Goal: Transaction & Acquisition: Obtain resource

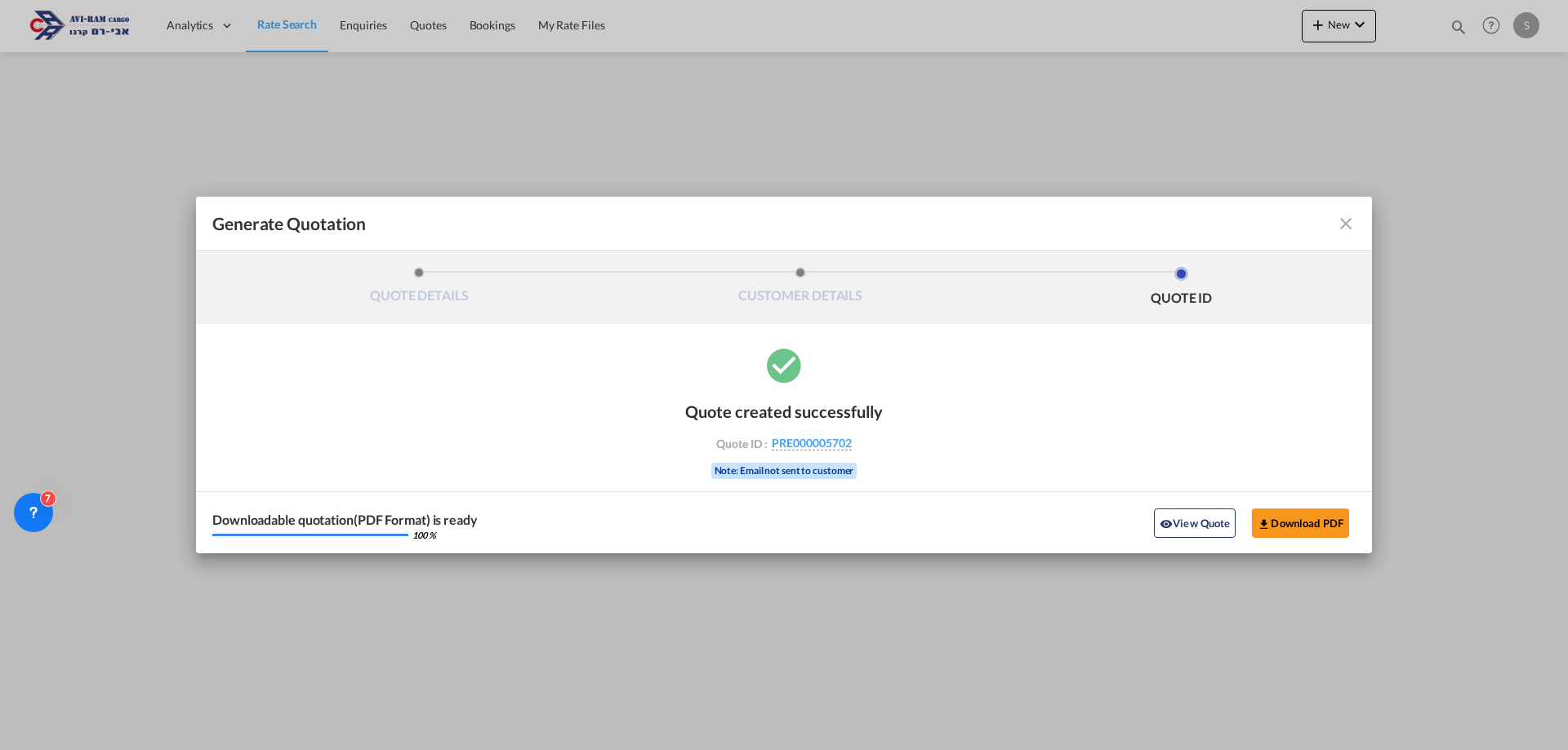
click at [1340, 229] on md-icon "icon-close fg-AAA8AD cursor m-0" at bounding box center [1345, 223] width 20 height 20
click at [1345, 220] on div "Generate Quotation QUOTE DETAILS CUSTOMER DETAILS QUOTE ID Start Date [DATE] Ex…" at bounding box center [784, 375] width 1568 height 750
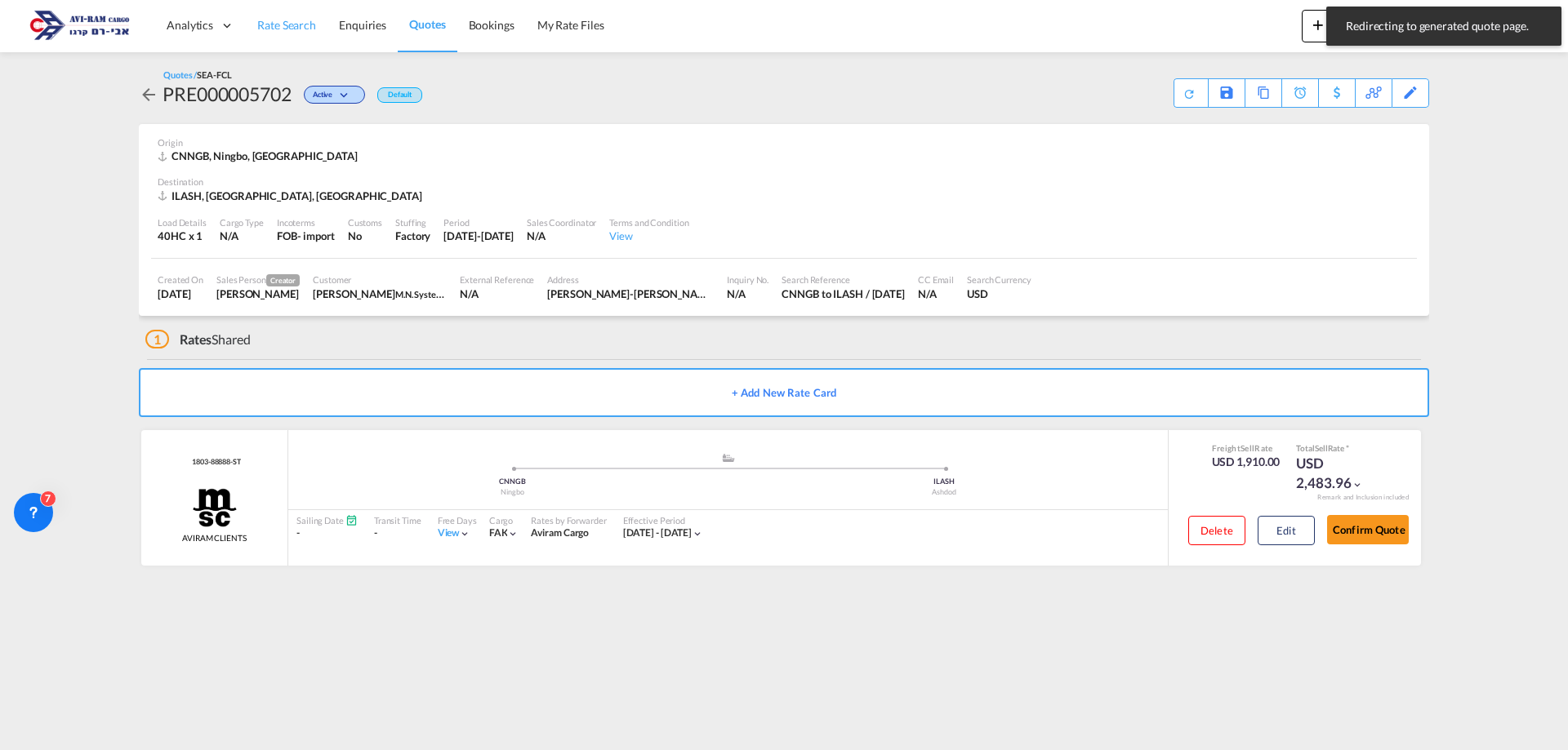
click at [300, 23] on span "Rate Search" at bounding box center [286, 24] width 59 height 14
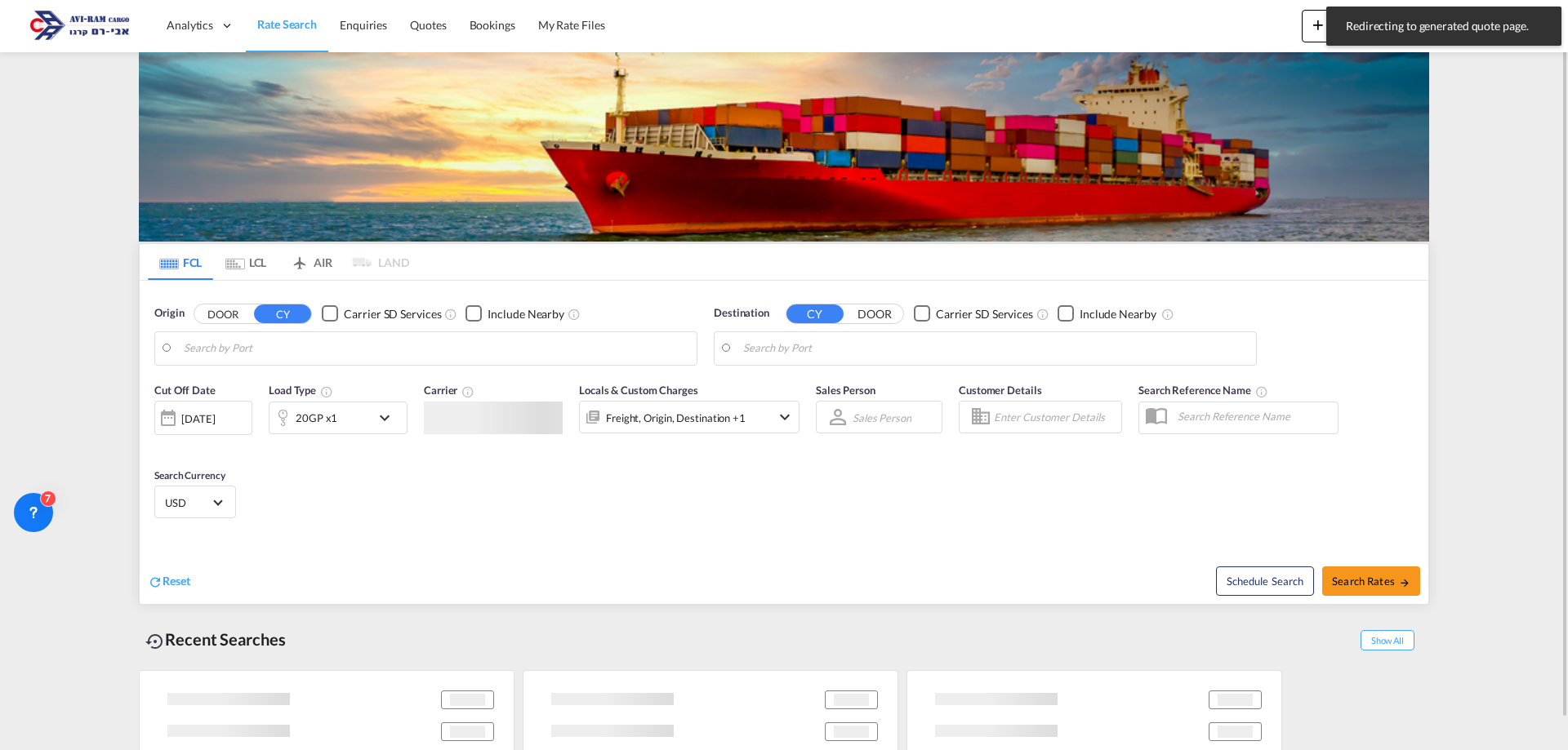
click at [247, 258] on md-tab-item "LCL" at bounding box center [245, 262] width 65 height 36
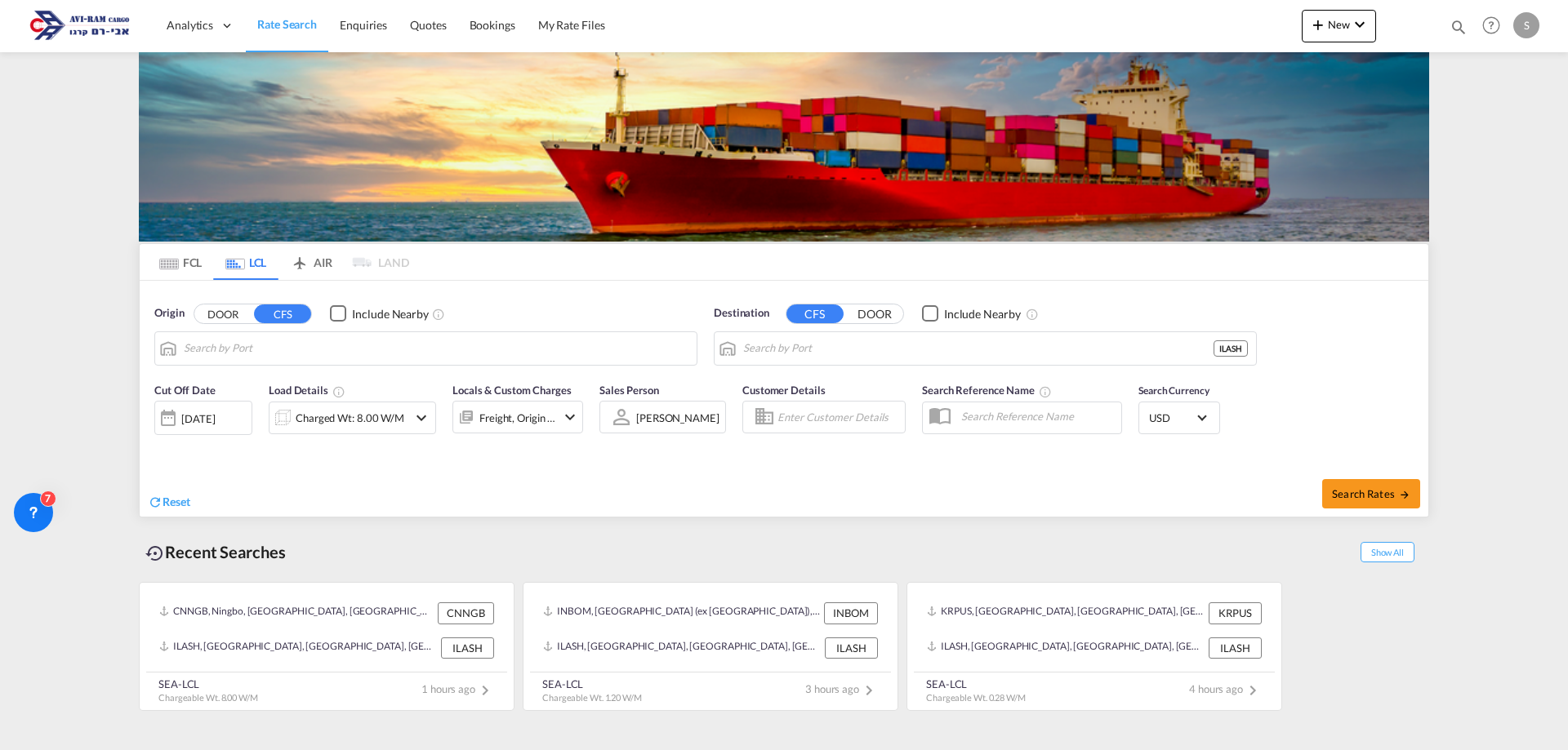
type input "Ningbo, ZJ, CNNGB"
type input "Ashdod, ILASH"
click at [273, 349] on input "Ningbo, ZJ, CNNGB" at bounding box center [436, 349] width 505 height 24
type input "נ"
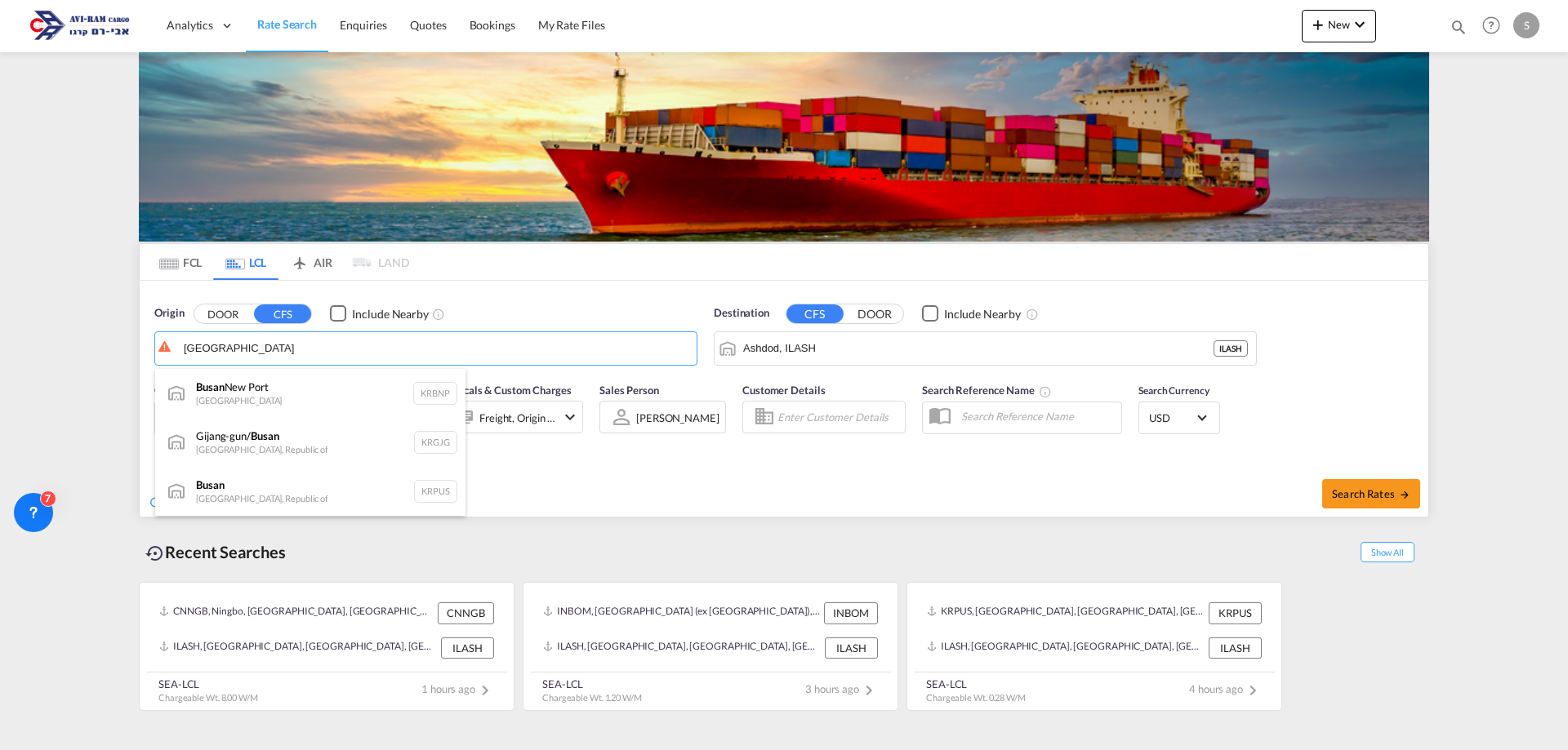
drag, startPoint x: 275, startPoint y: 488, endPoint x: 296, endPoint y: 490, distance: 21.1
click at [276, 487] on div "Busan Korea, Republic of KRPUS" at bounding box center [310, 492] width 310 height 49
type input "Busan, KRPUS"
click at [376, 411] on div "Charged Wt: 8.00 W/M" at bounding box center [349, 417] width 109 height 23
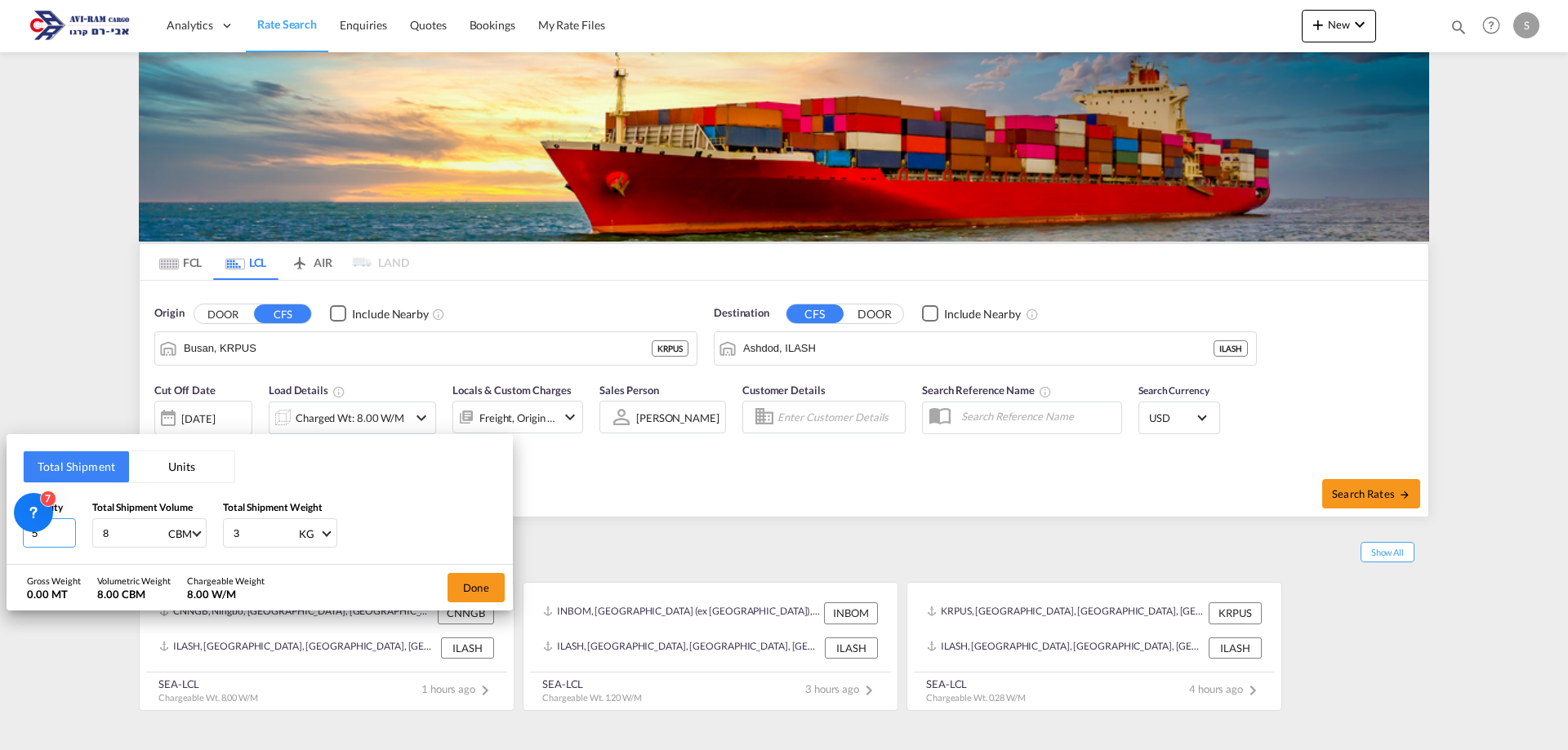
drag, startPoint x: 46, startPoint y: 538, endPoint x: 14, endPoint y: 523, distance: 35.3
click at [14, 524] on div "Total Shipment Units Quantity 5 Total Shipment Volume 8 CBM CBM CFT Total Shipm…" at bounding box center [259, 499] width 507 height 131
type input "2"
type input "3"
type input "1800"
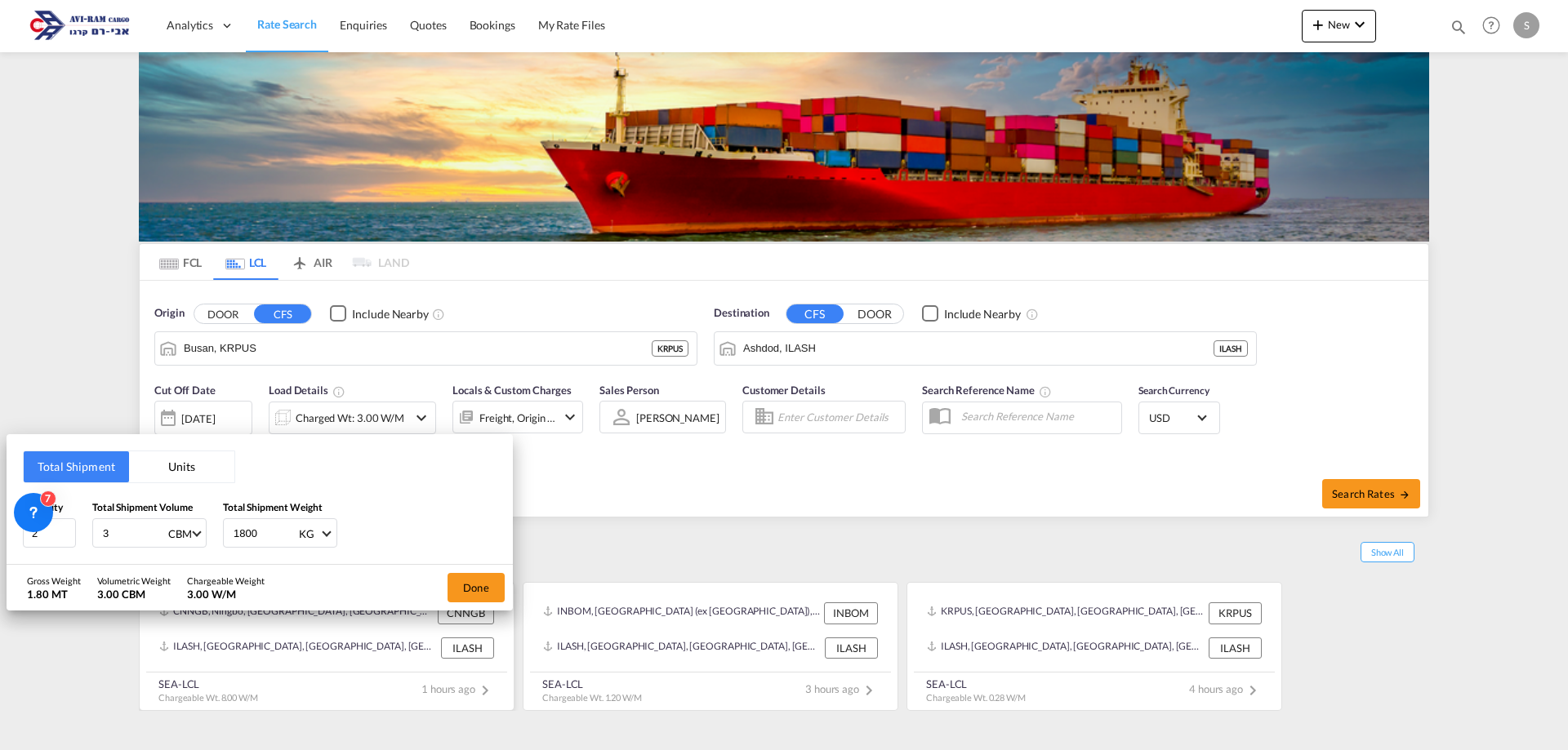
click at [460, 588] on button "Done" at bounding box center [475, 588] width 57 height 30
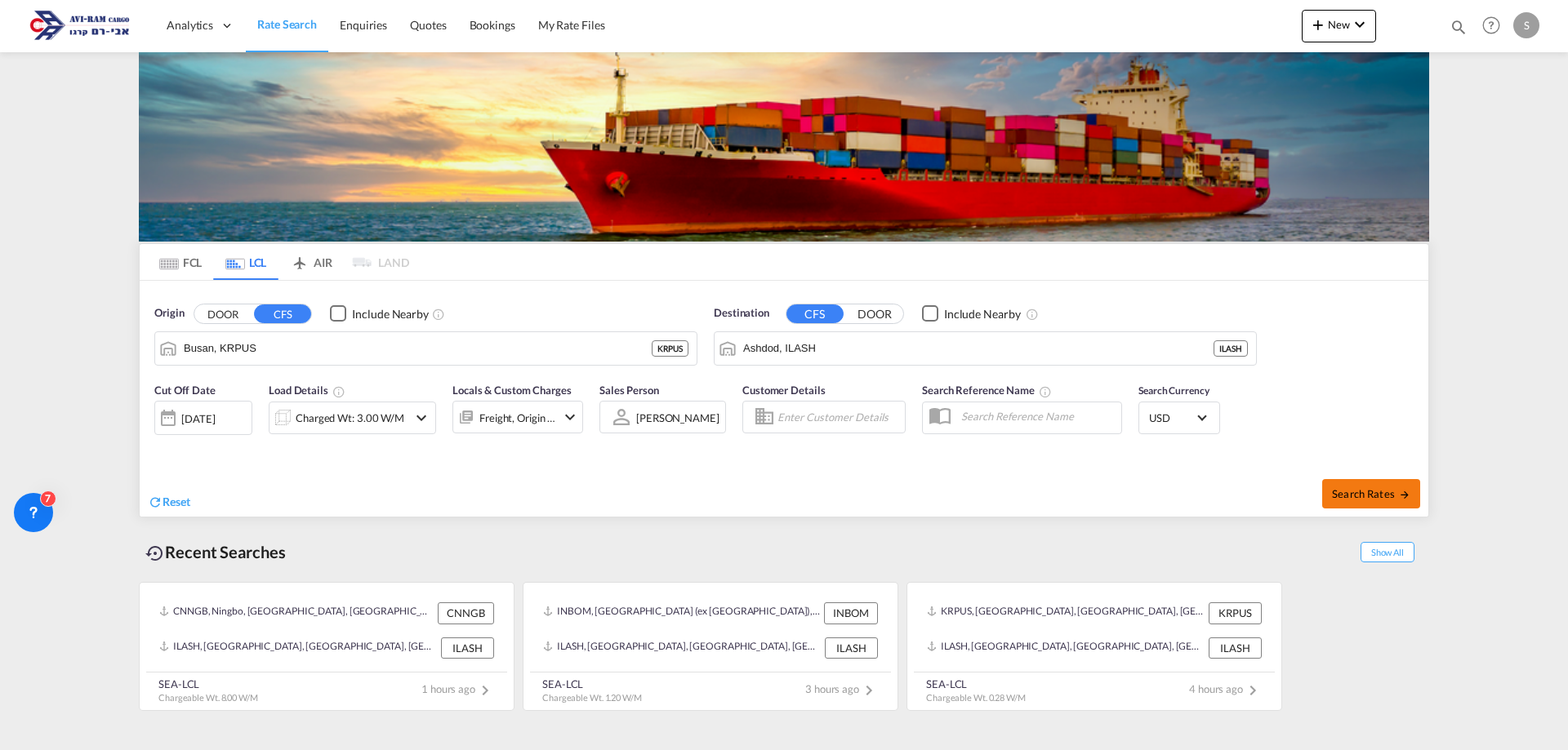
click at [1379, 486] on button "Search Rates" at bounding box center [1370, 494] width 98 height 30
type input "KRPUS to ILASH / [DATE]"
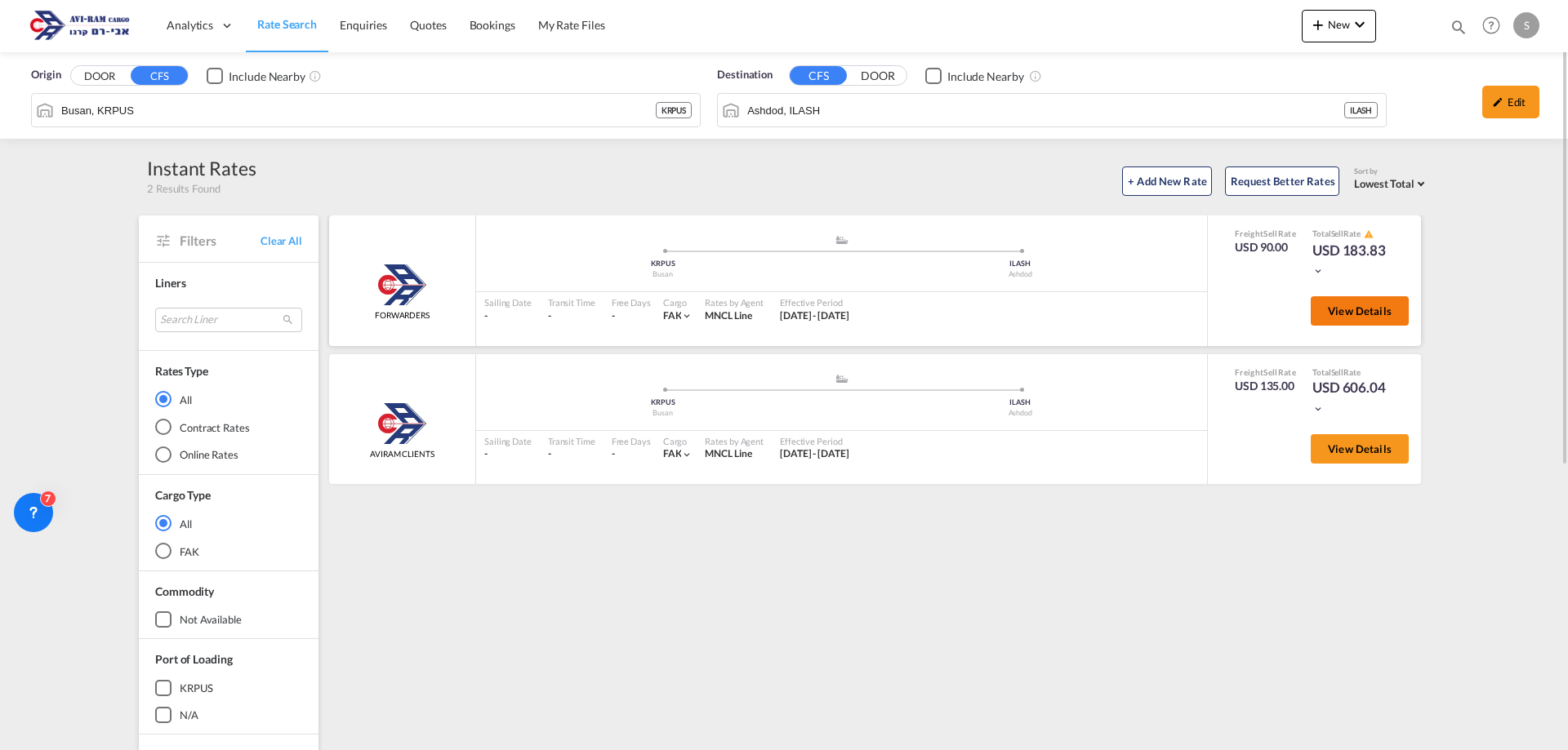
click at [1327, 316] on button "View Details" at bounding box center [1359, 311] width 98 height 30
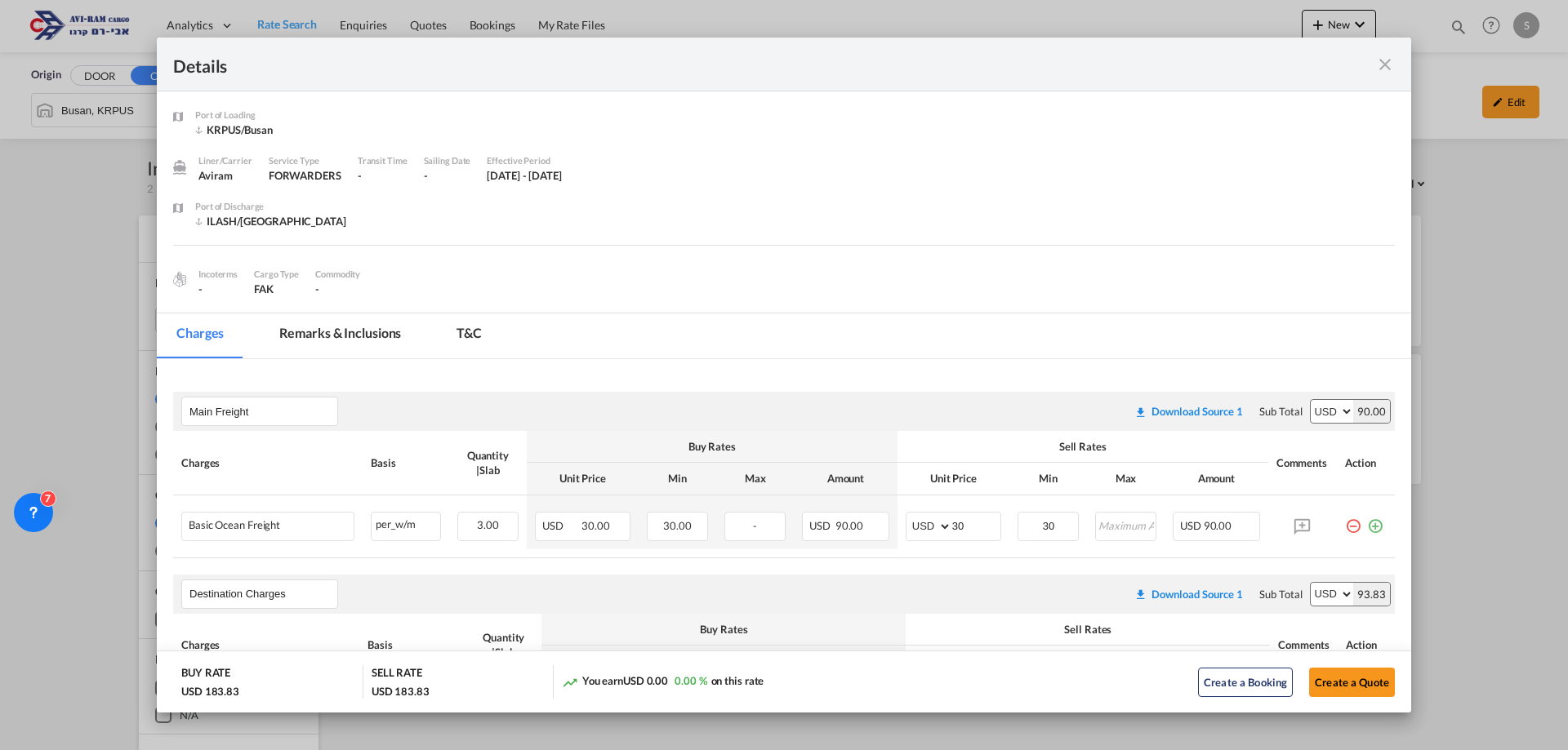
scroll to position [82, 0]
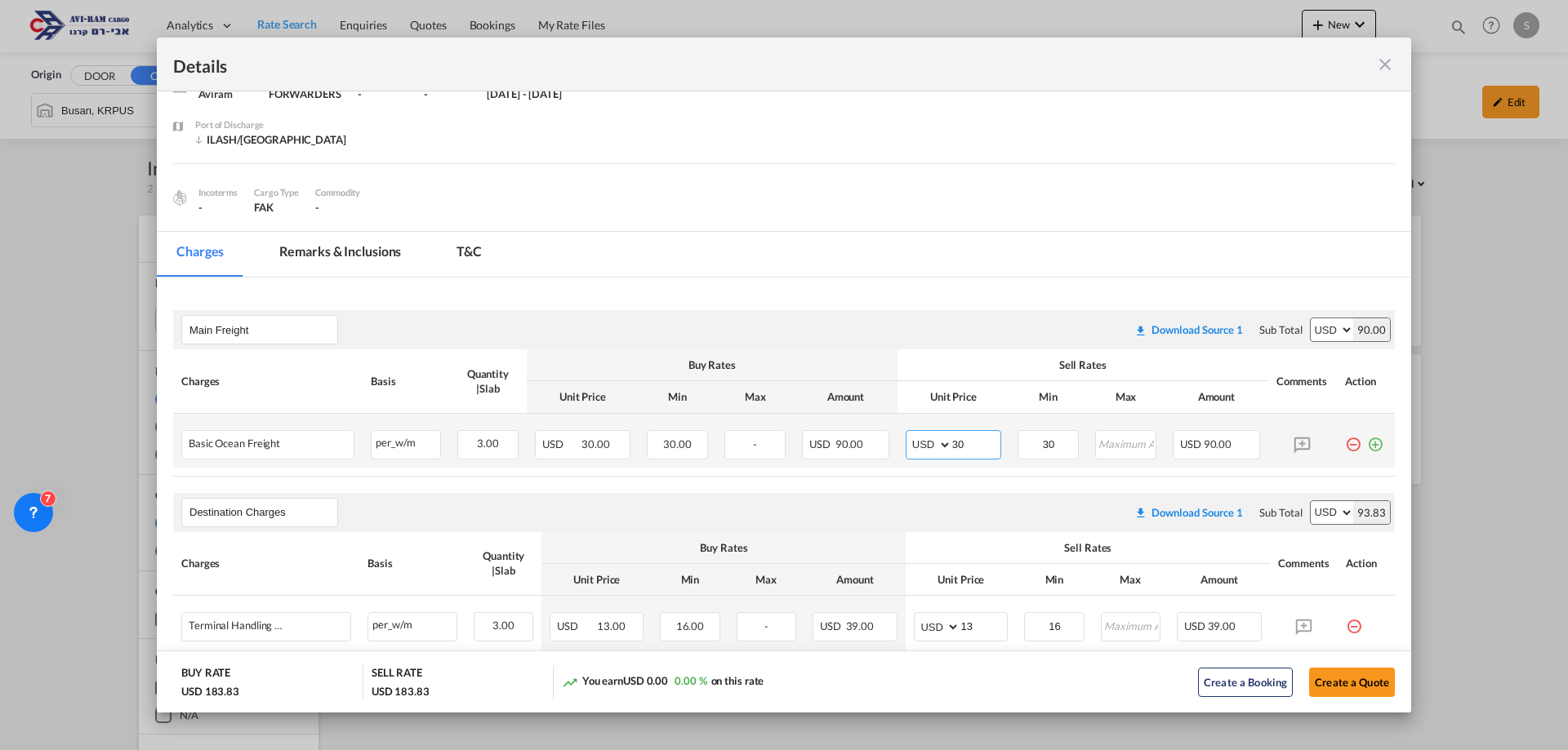
drag, startPoint x: 963, startPoint y: 450, endPoint x: 908, endPoint y: 449, distance: 55.0
click at [908, 448] on md-input-container "AED AFN ALL AMD ANG AOA ARS AUD AWG AZN BAM BBD BDT BGN BHD BIF BMD BND BOB BRL…" at bounding box center [953, 445] width 96 height 30
type input "35"
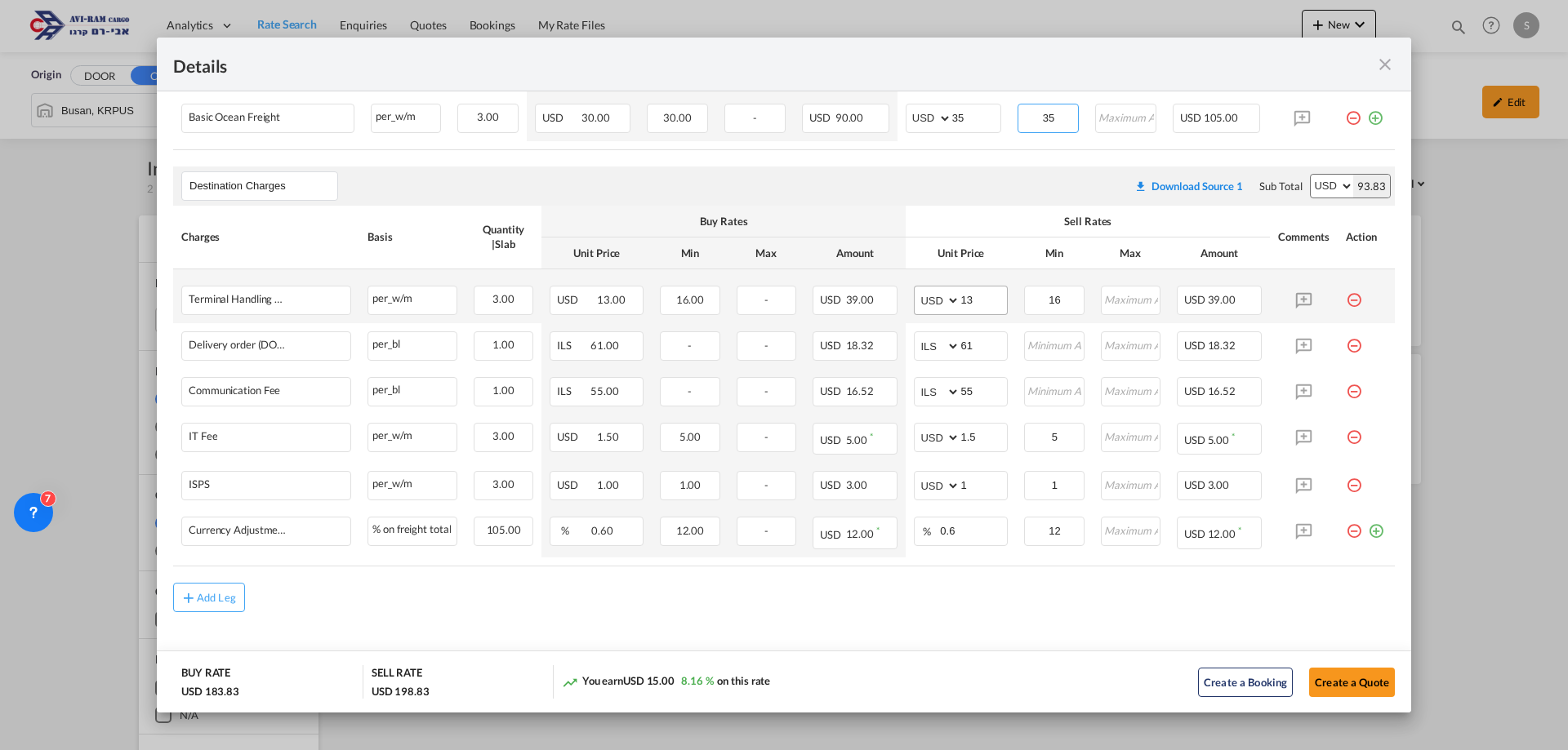
type input "35"
drag, startPoint x: 955, startPoint y: 307, endPoint x: 837, endPoint y: 319, distance: 118.6
click at [843, 317] on tr "Terminal Handling Charge - Destination Please Enter Already Exists per_w/m per_…" at bounding box center [784, 296] width 1221 height 54
type input "16"
type input "116"
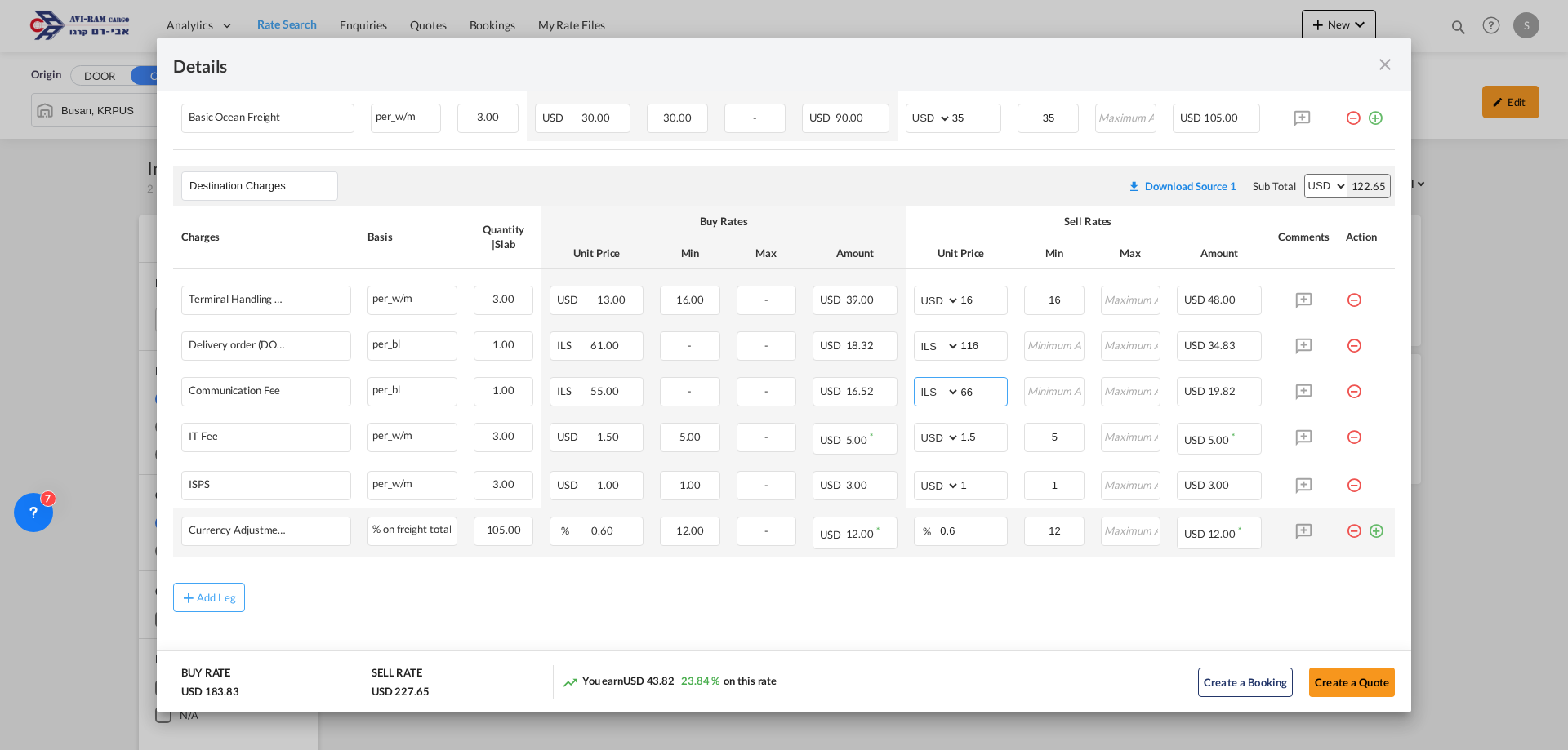
type input "66"
click at [1368, 531] on md-icon "icon-plus-circle-outline green-400-fg" at bounding box center [1377, 525] width 17 height 17
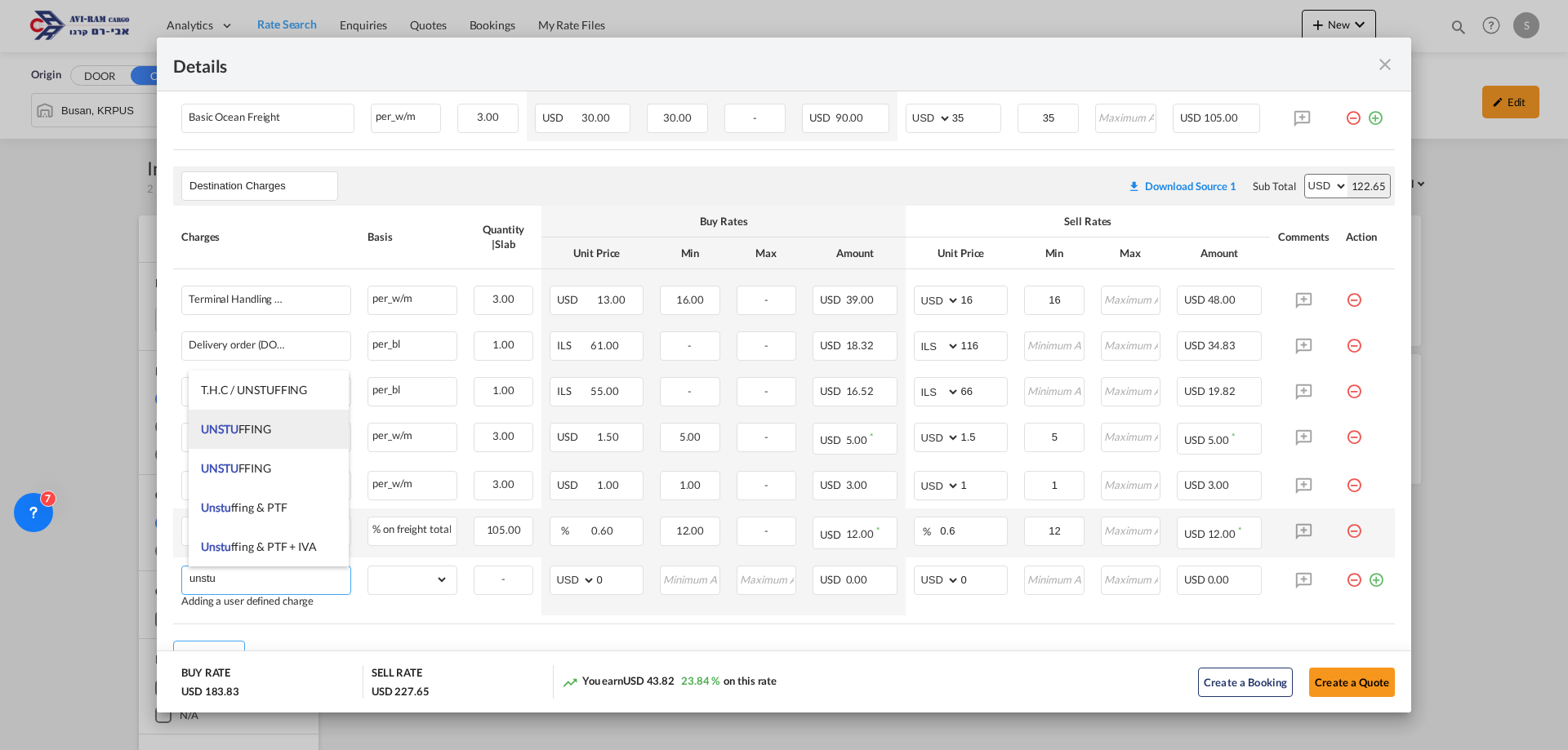
click at [255, 428] on span "UNSTU FFING" at bounding box center [236, 428] width 71 height 14
type input "UNSTUFFING"
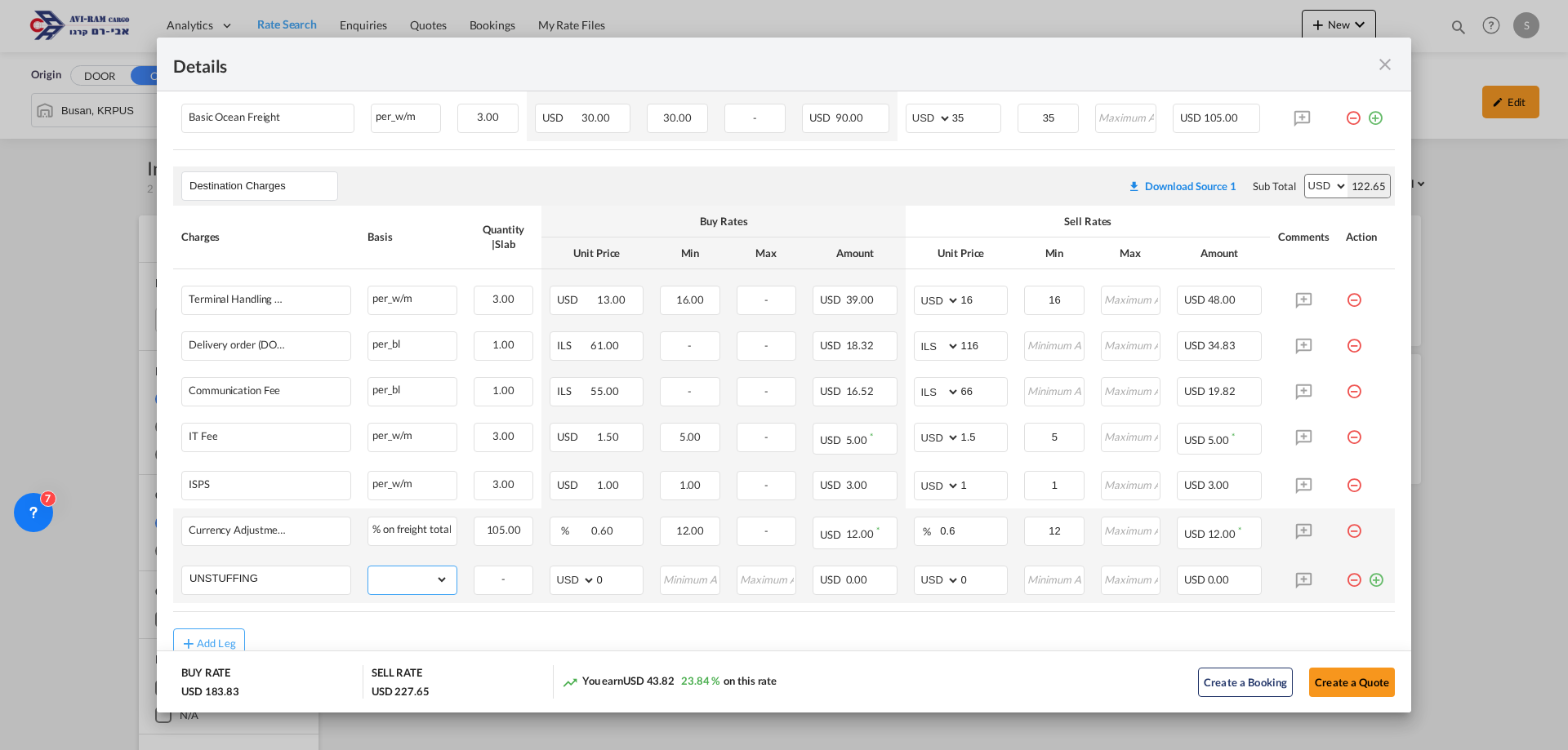
click at [387, 573] on select "gross_weight volumetric_weight per_shipment per_bl per_km per_hawb per_kg flat …" at bounding box center [408, 580] width 80 height 26
select select "per_ton"
click at [368, 567] on select "gross_weight volumetric_weight per_shipment per_bl per_km per_hawb per_kg flat …" at bounding box center [408, 580] width 80 height 26
drag, startPoint x: 981, startPoint y: 585, endPoint x: 909, endPoint y: 580, distance: 72.2
click at [914, 580] on md-input-container "AED AFN ALL AMD ANG AOA ARS AUD AWG AZN BAM BBD BDT BGN BHD BIF BMD BND BOB BRL…" at bounding box center [960, 581] width 94 height 30
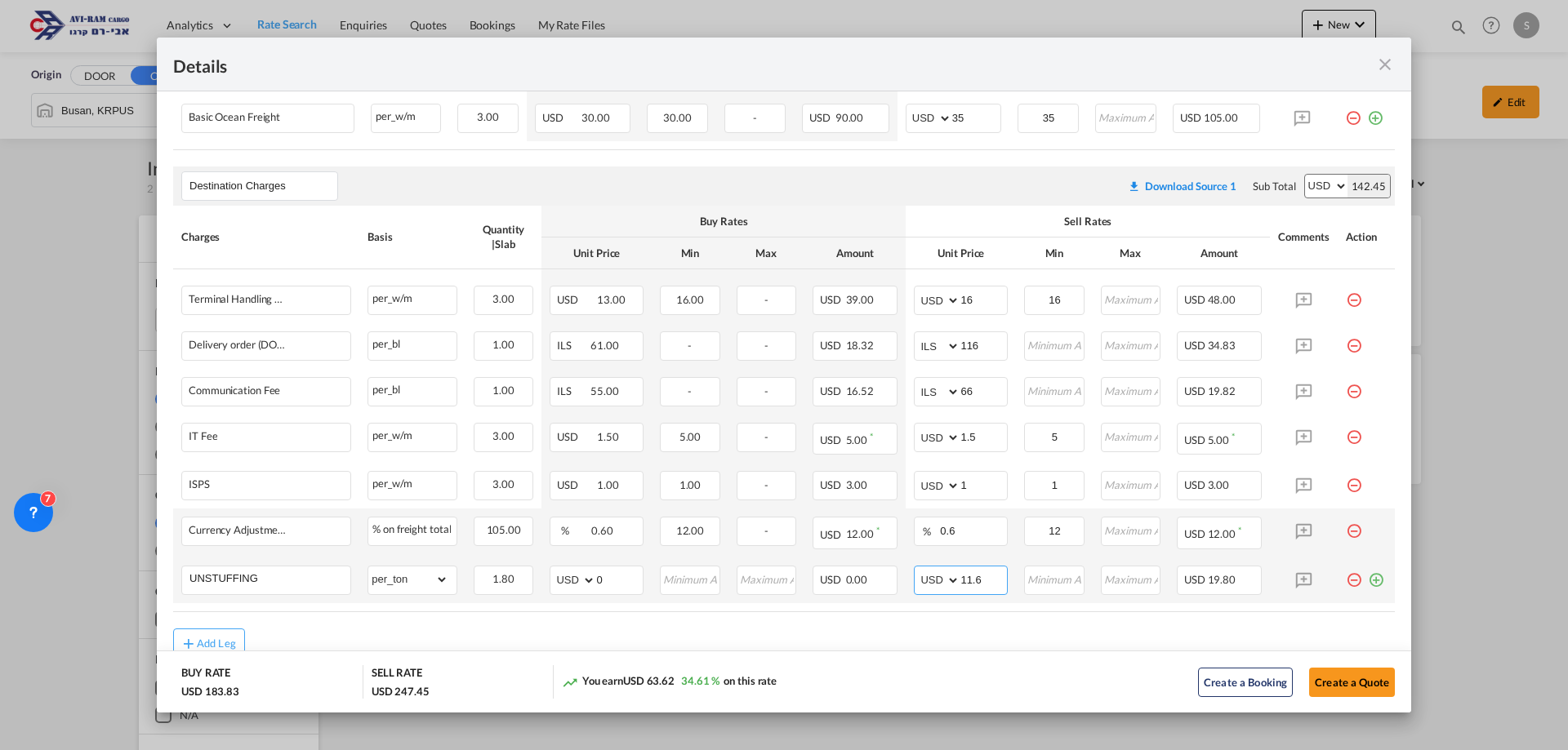
type input "11.6"
type input "12"
click at [1340, 676] on button "Create a Quote" at bounding box center [1351, 683] width 86 height 30
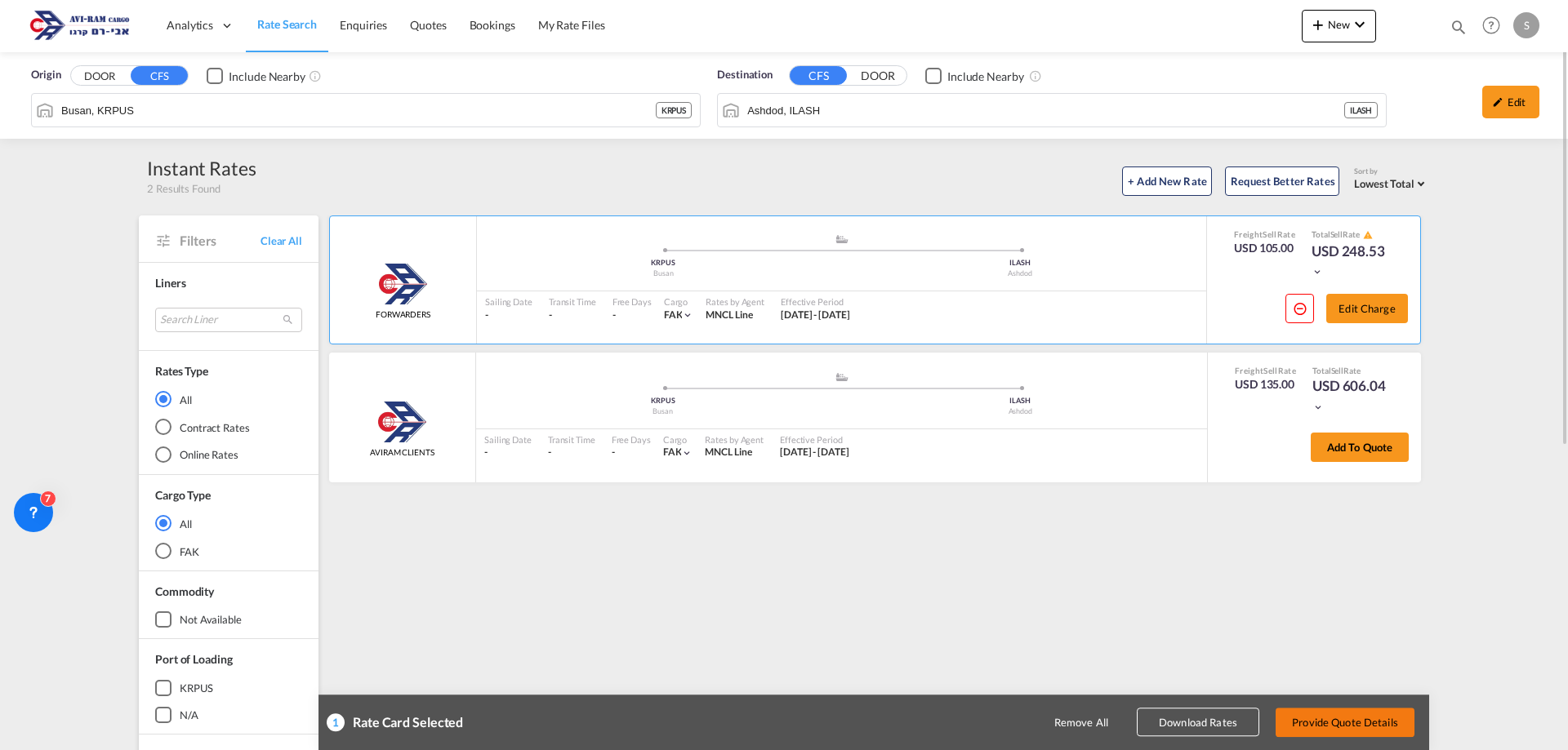
click at [1354, 719] on button "Provide Quote Details" at bounding box center [1344, 723] width 138 height 30
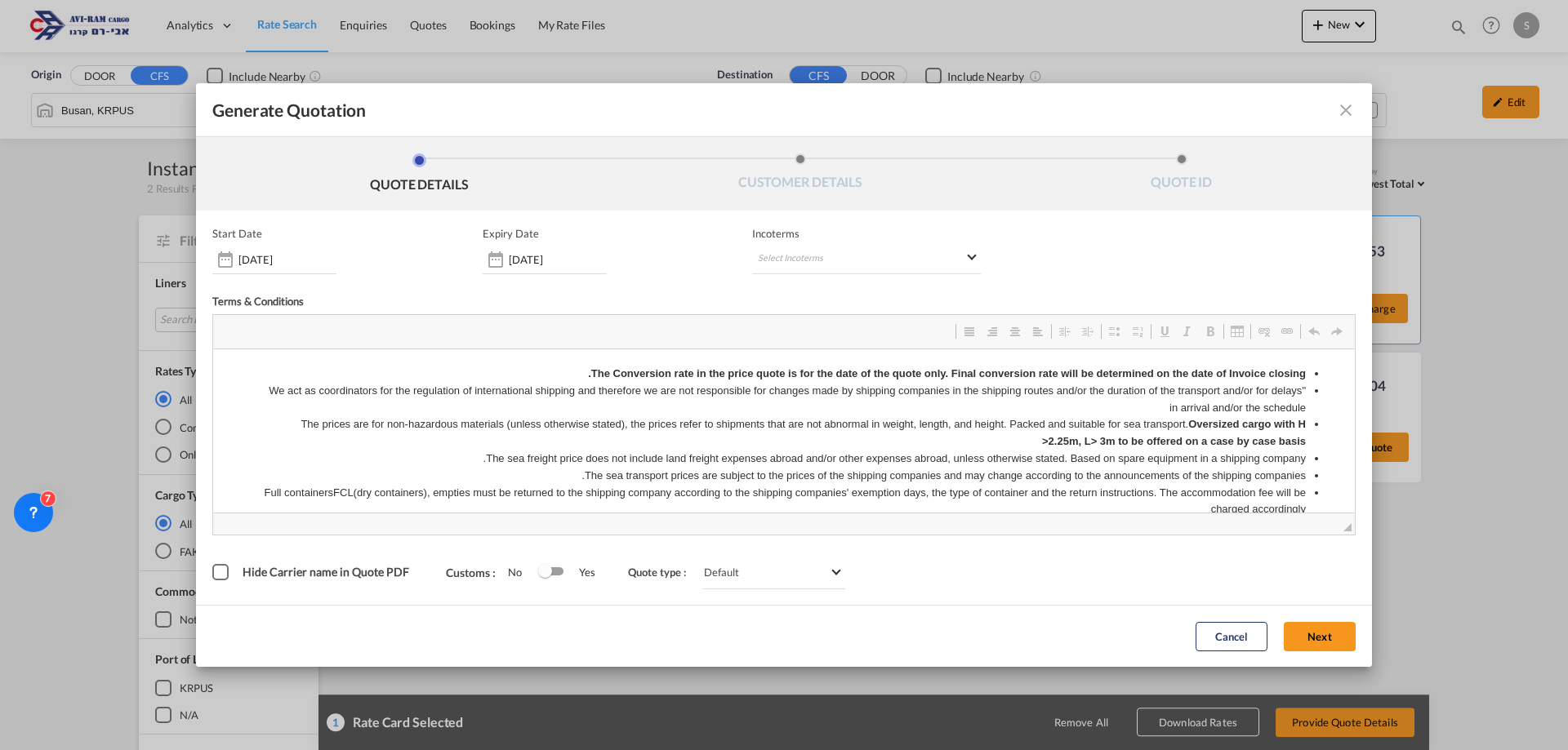
scroll to position [0, 0]
click at [786, 248] on md-select "Select Incoterms EXW - import Ex Works DPU - import Delivery at Place Unloaded …" at bounding box center [866, 260] width 229 height 30
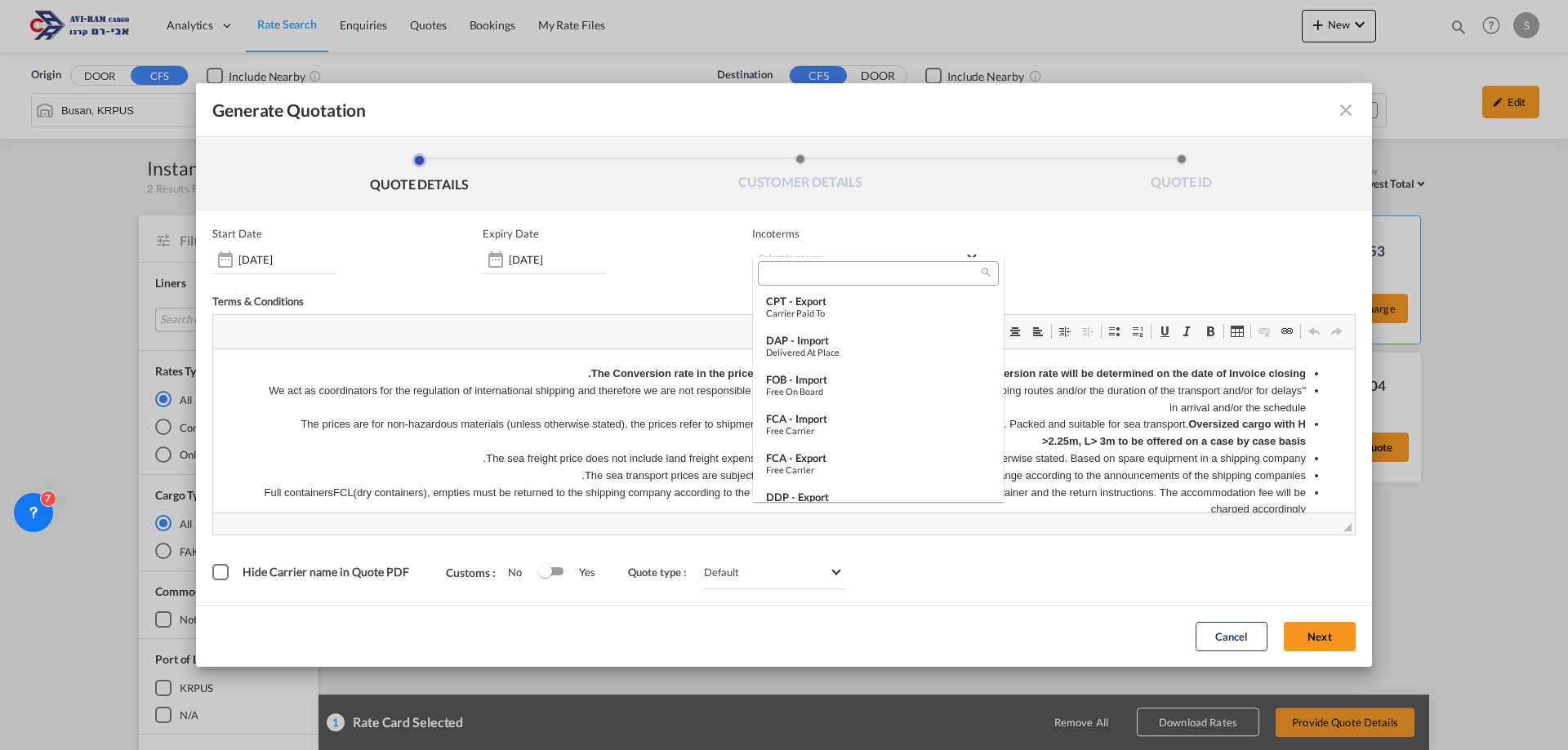
scroll to position [201, 0]
click at [828, 383] on div "Free on Board" at bounding box center [878, 388] width 225 height 10
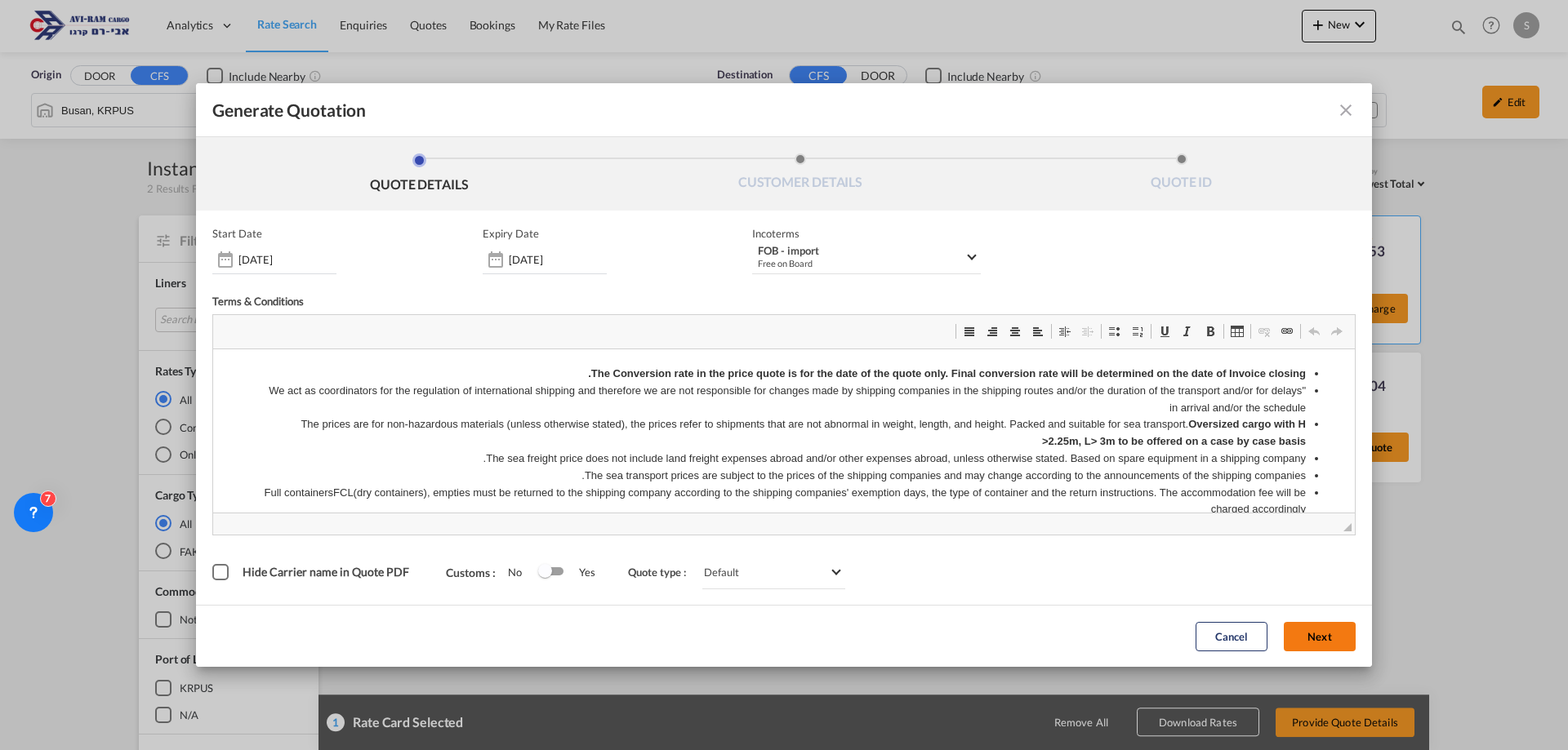
click at [1313, 630] on button "Next" at bounding box center [1319, 637] width 72 height 30
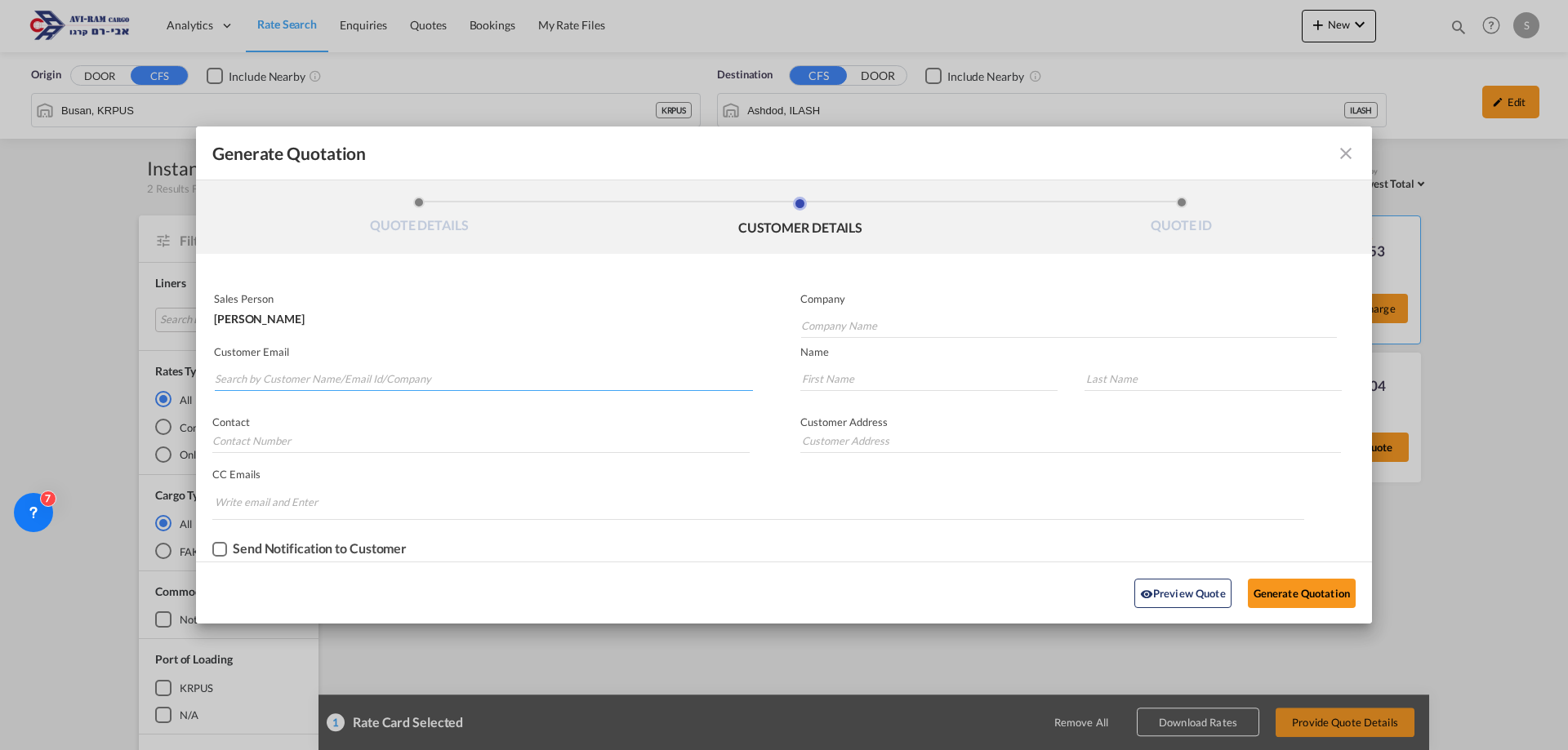
click at [321, 380] on input "Search by Customer Name/Email Id/Company" at bounding box center [483, 378] width 538 height 24
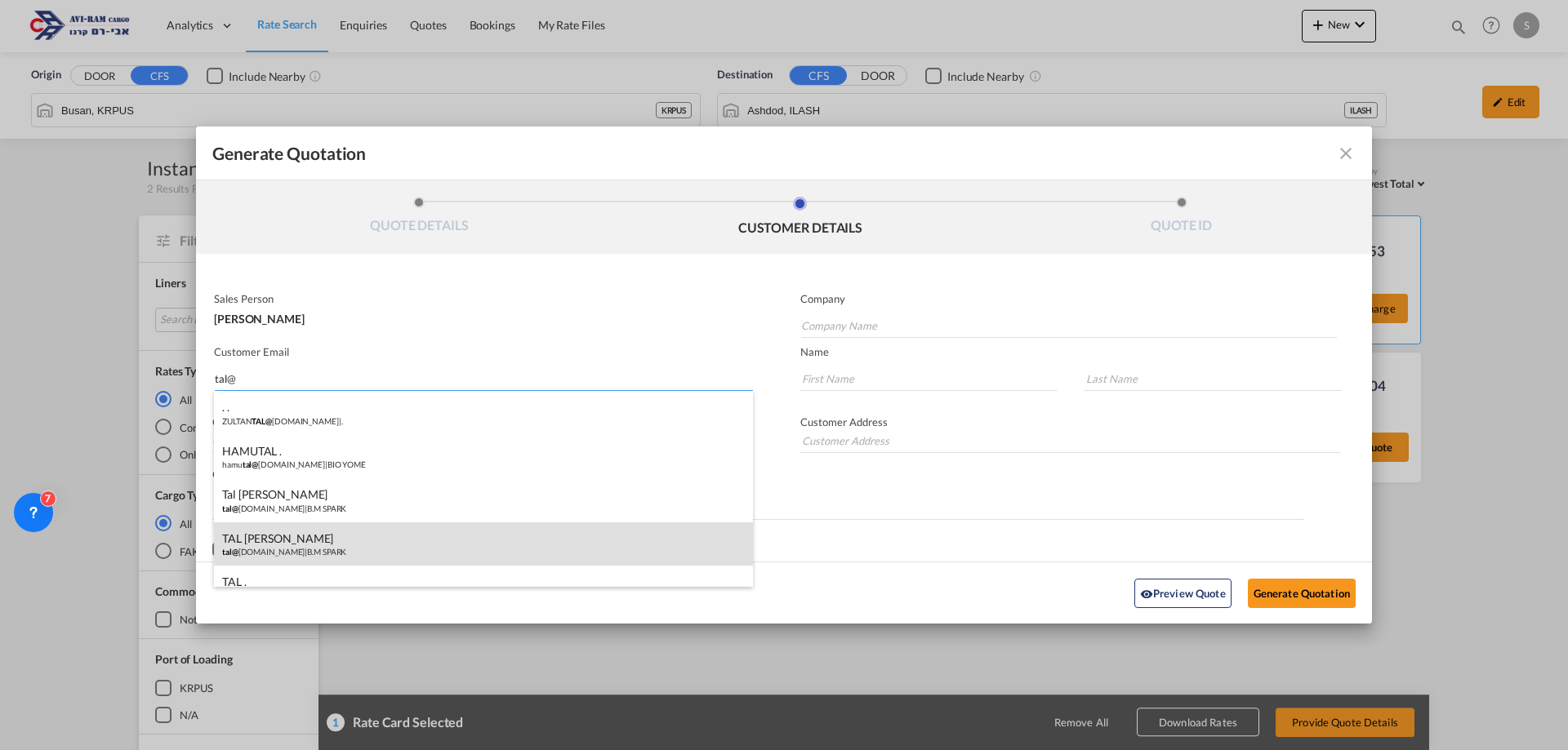
type input "tal@"
click at [334, 533] on div "TAL [PERSON_NAME] tal@ [DOMAIN_NAME] | B.M SPARK" at bounding box center [483, 544] width 539 height 44
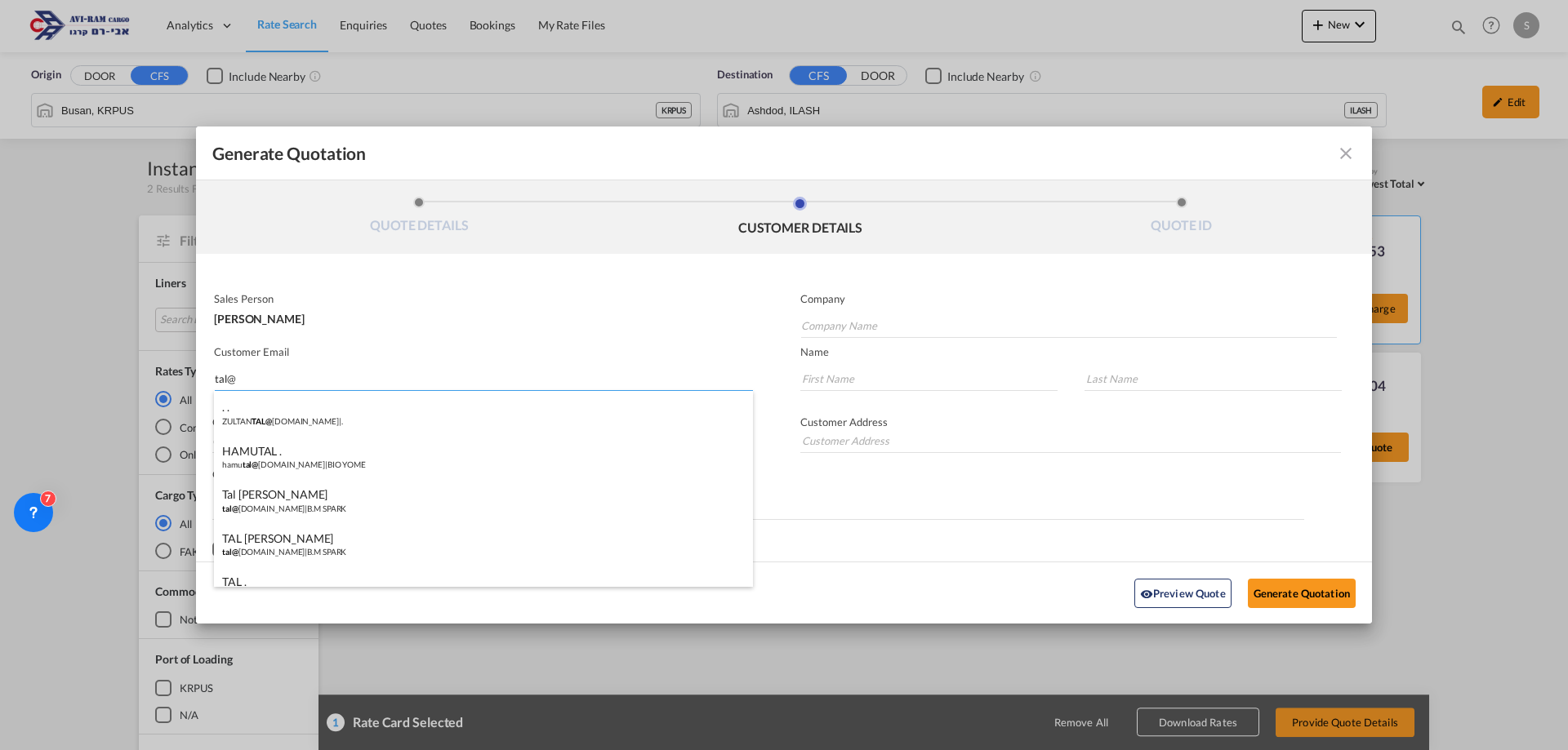
type input "B.M SPARK"
type input "[EMAIL_ADDRESS][DOMAIN_NAME]"
type input "TAL"
type input "[PERSON_NAME]"
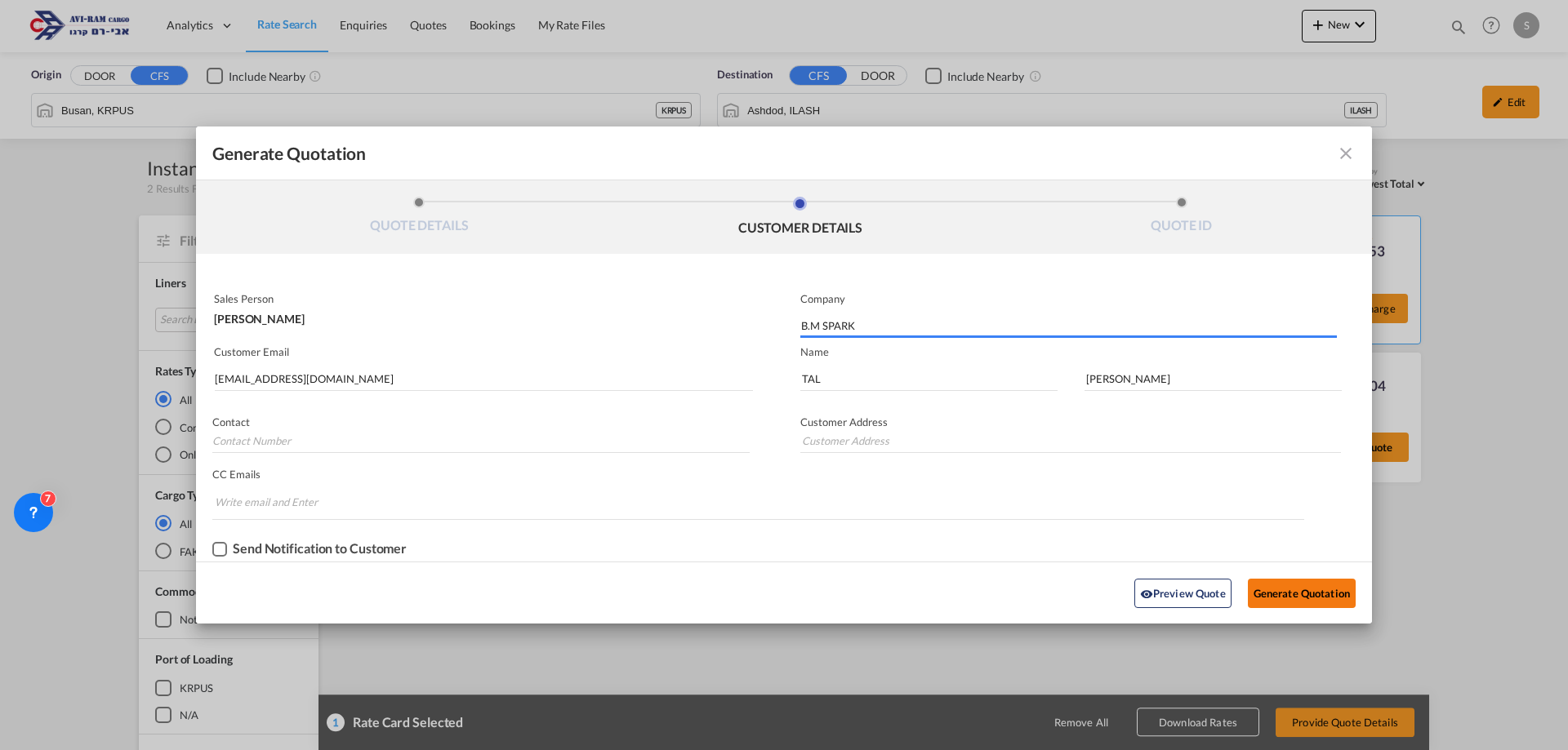
click at [1264, 584] on button "Generate Quotation" at bounding box center [1301, 594] width 108 height 30
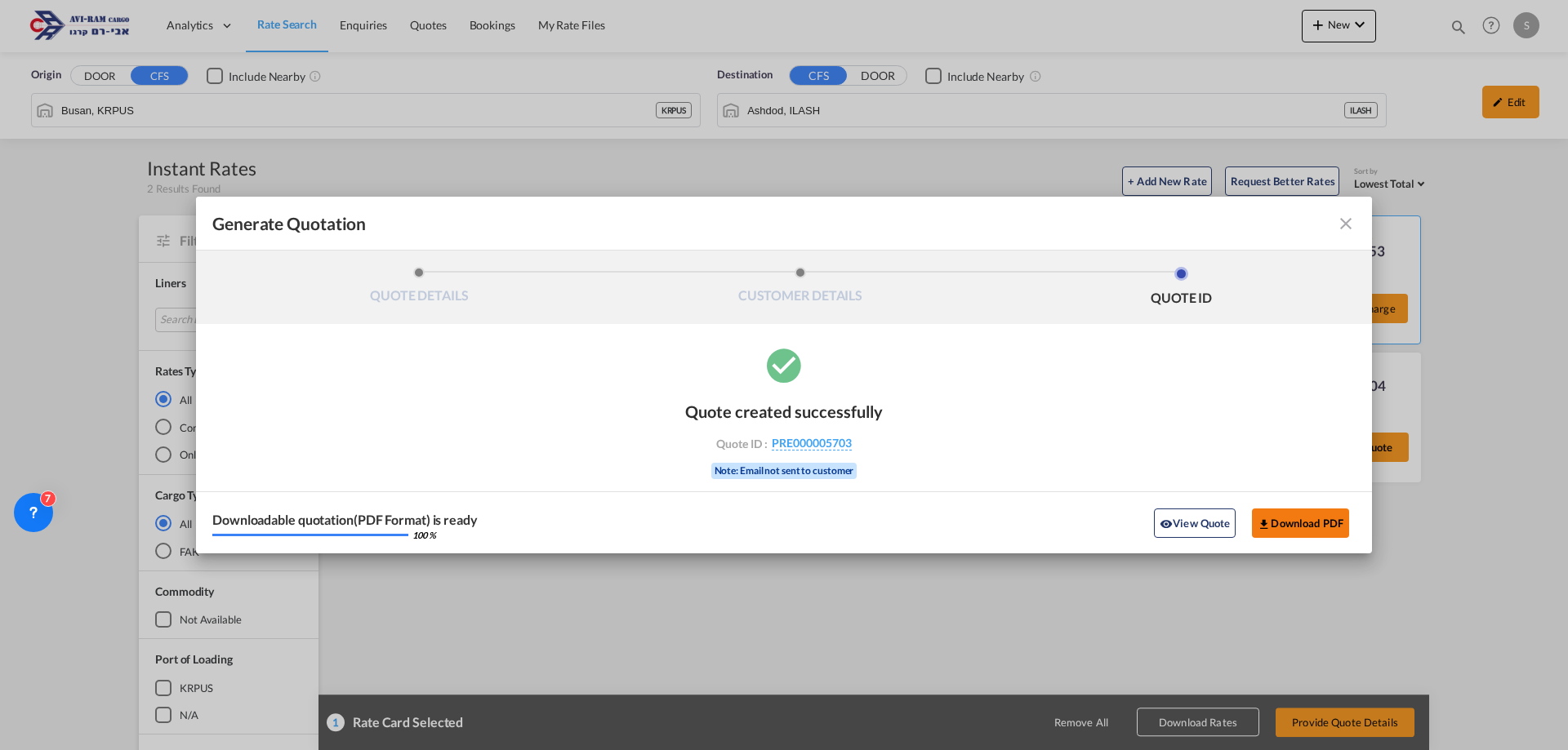
click at [1319, 520] on button "Download PDF" at bounding box center [1300, 523] width 98 height 30
